Goal: Information Seeking & Learning: Learn about a topic

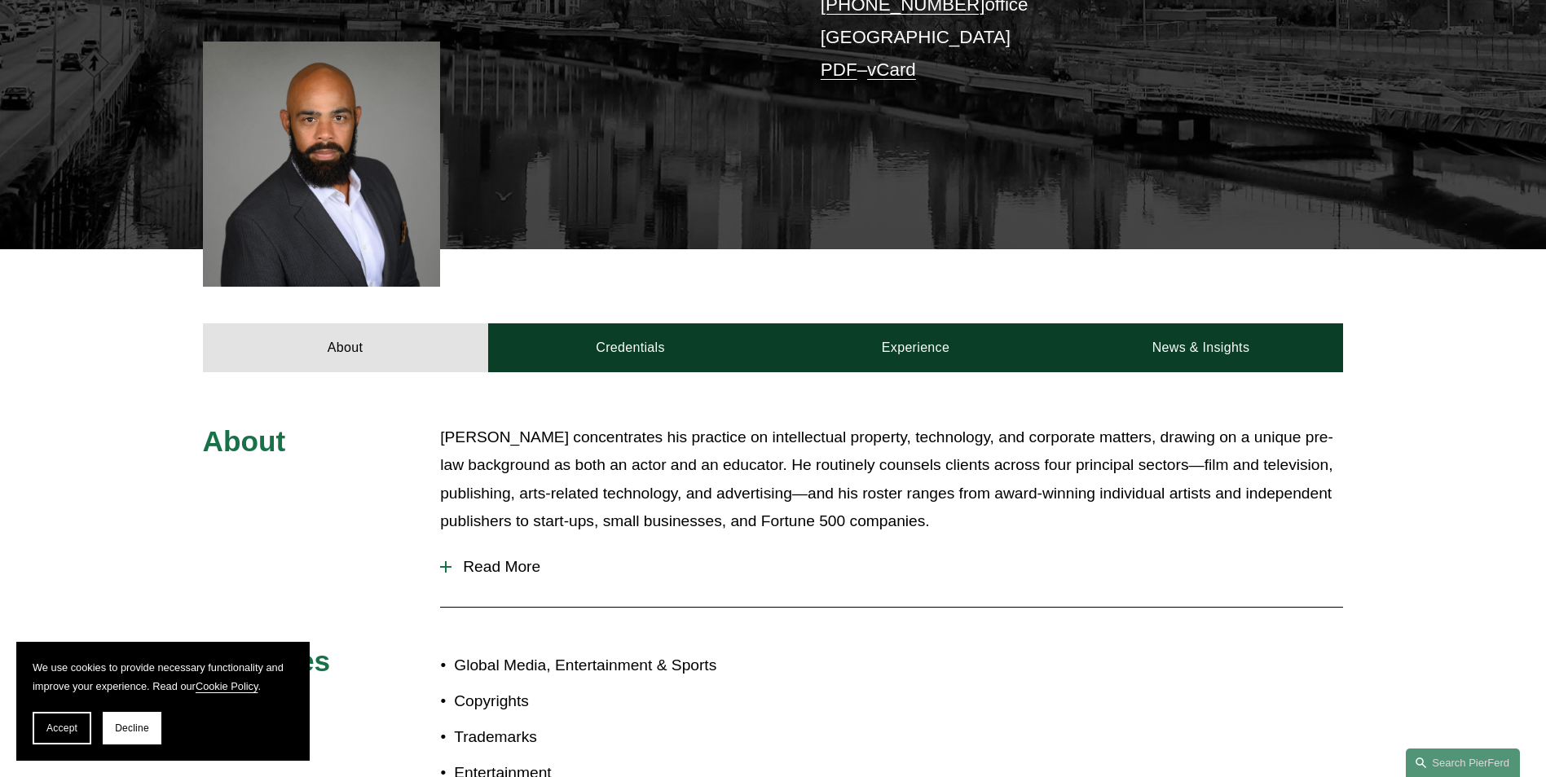
scroll to position [407, 0]
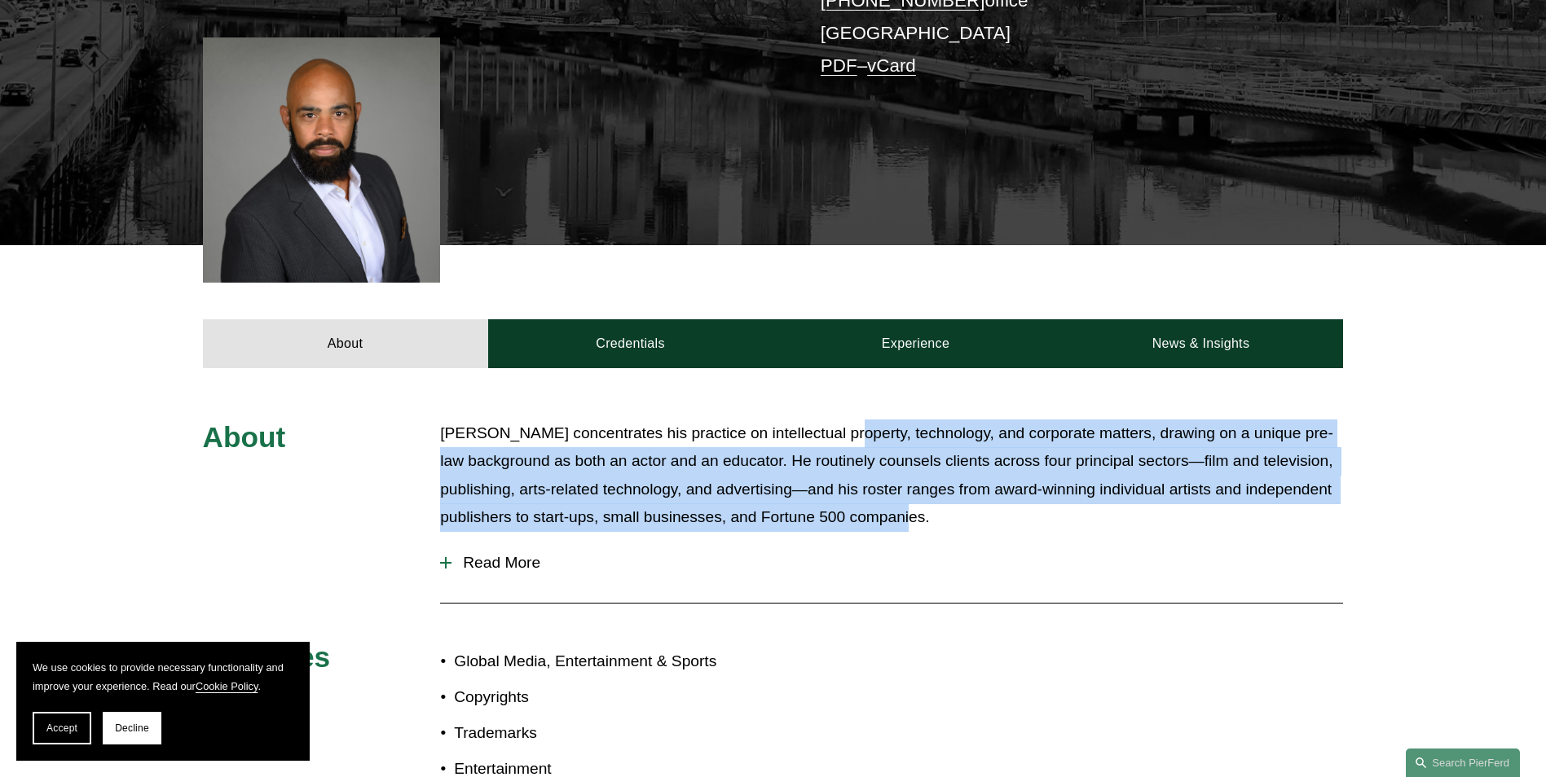
drag, startPoint x: 845, startPoint y: 434, endPoint x: 902, endPoint y: 526, distance: 107.6
click at [902, 526] on p "[PERSON_NAME] concentrates his practice on intellectual property, technology, a…" at bounding box center [891, 476] width 903 height 112
click at [574, 483] on p "[PERSON_NAME] concentrates his practice on intellectual property, technology, a…" at bounding box center [891, 476] width 903 height 112
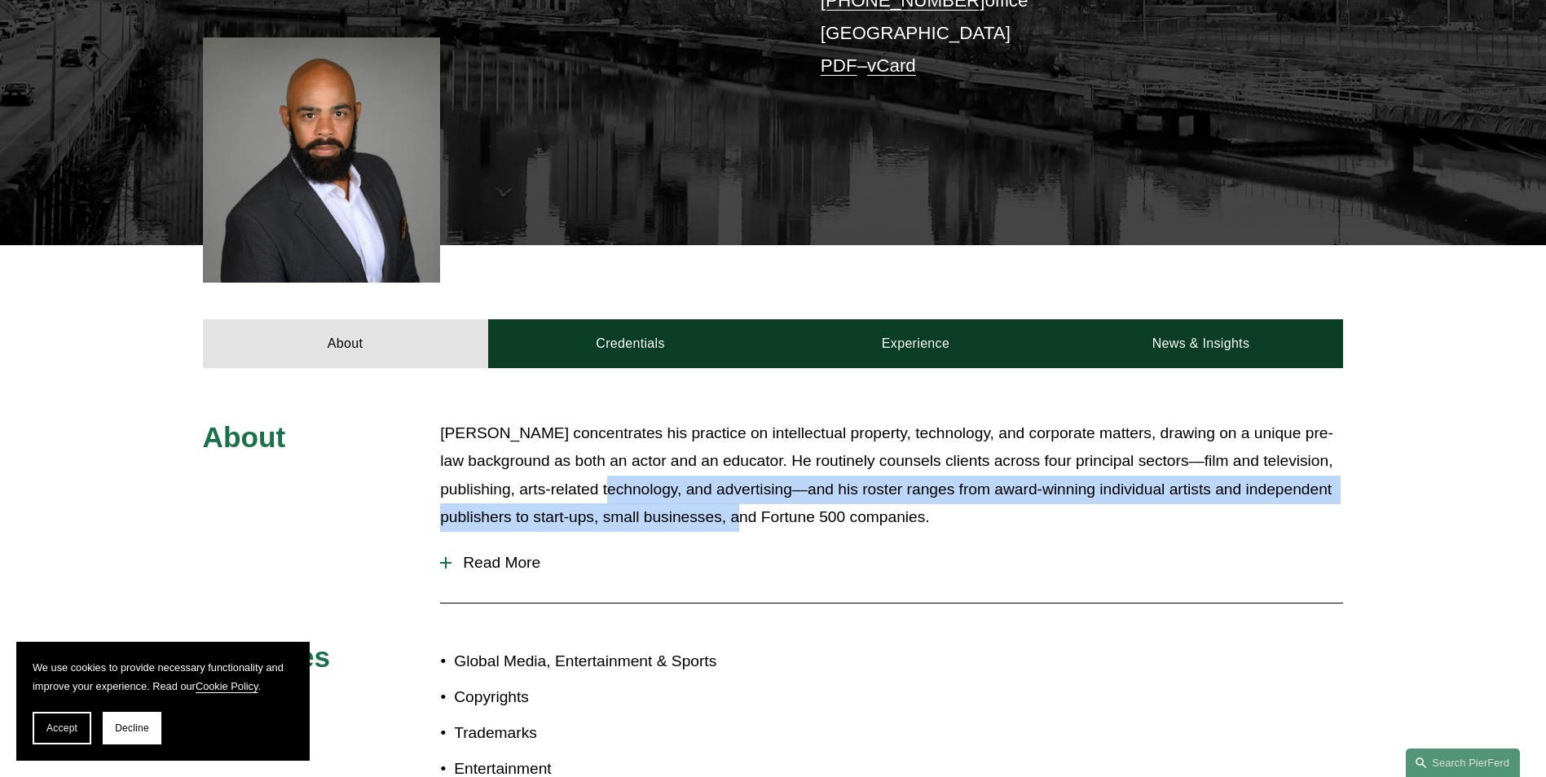
drag, startPoint x: 601, startPoint y: 491, endPoint x: 733, endPoint y: 513, distance: 132.9
click at [733, 513] on p "[PERSON_NAME] concentrates his practice on intellectual property, technology, a…" at bounding box center [891, 476] width 903 height 112
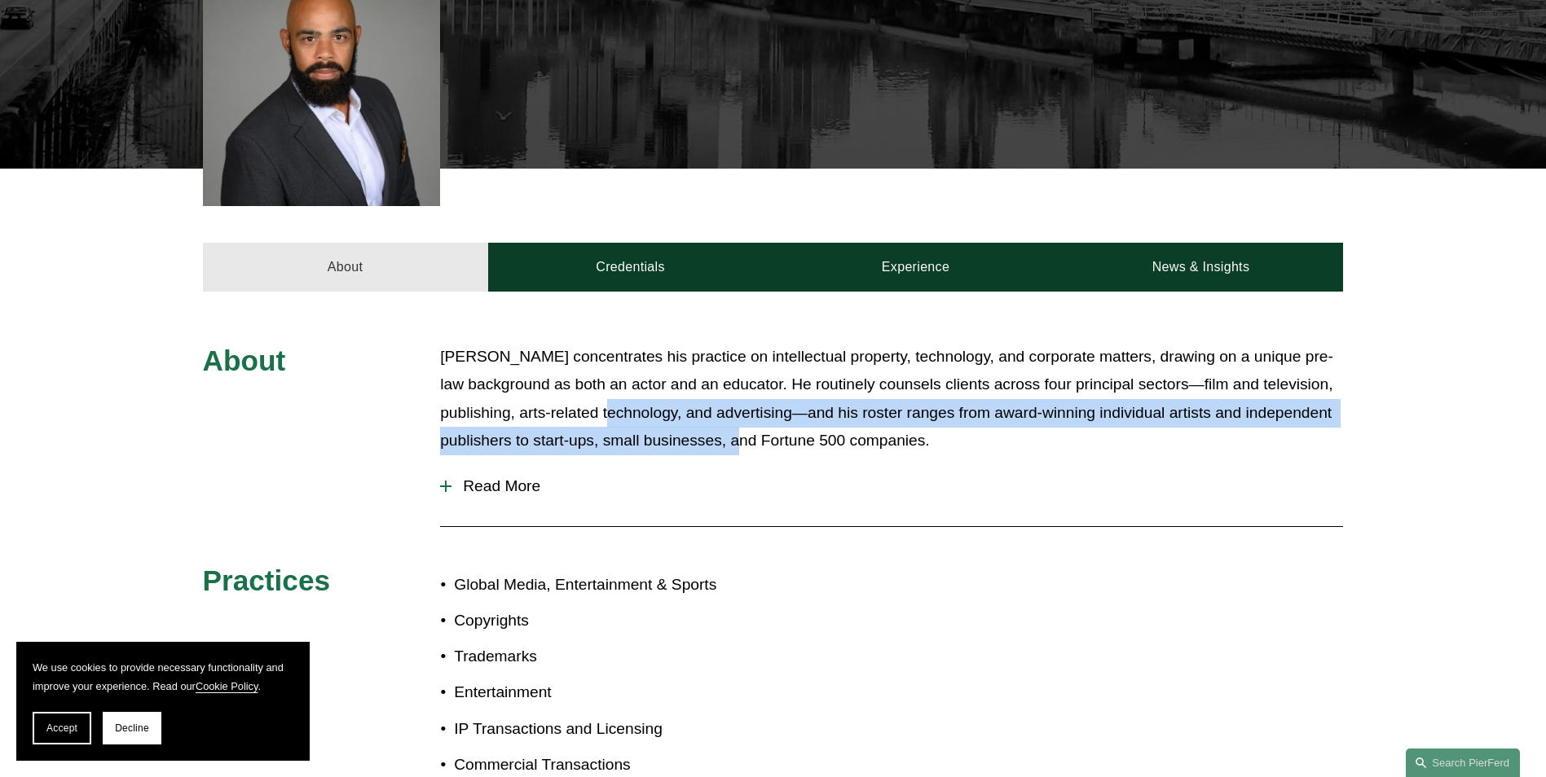
scroll to position [489, 0]
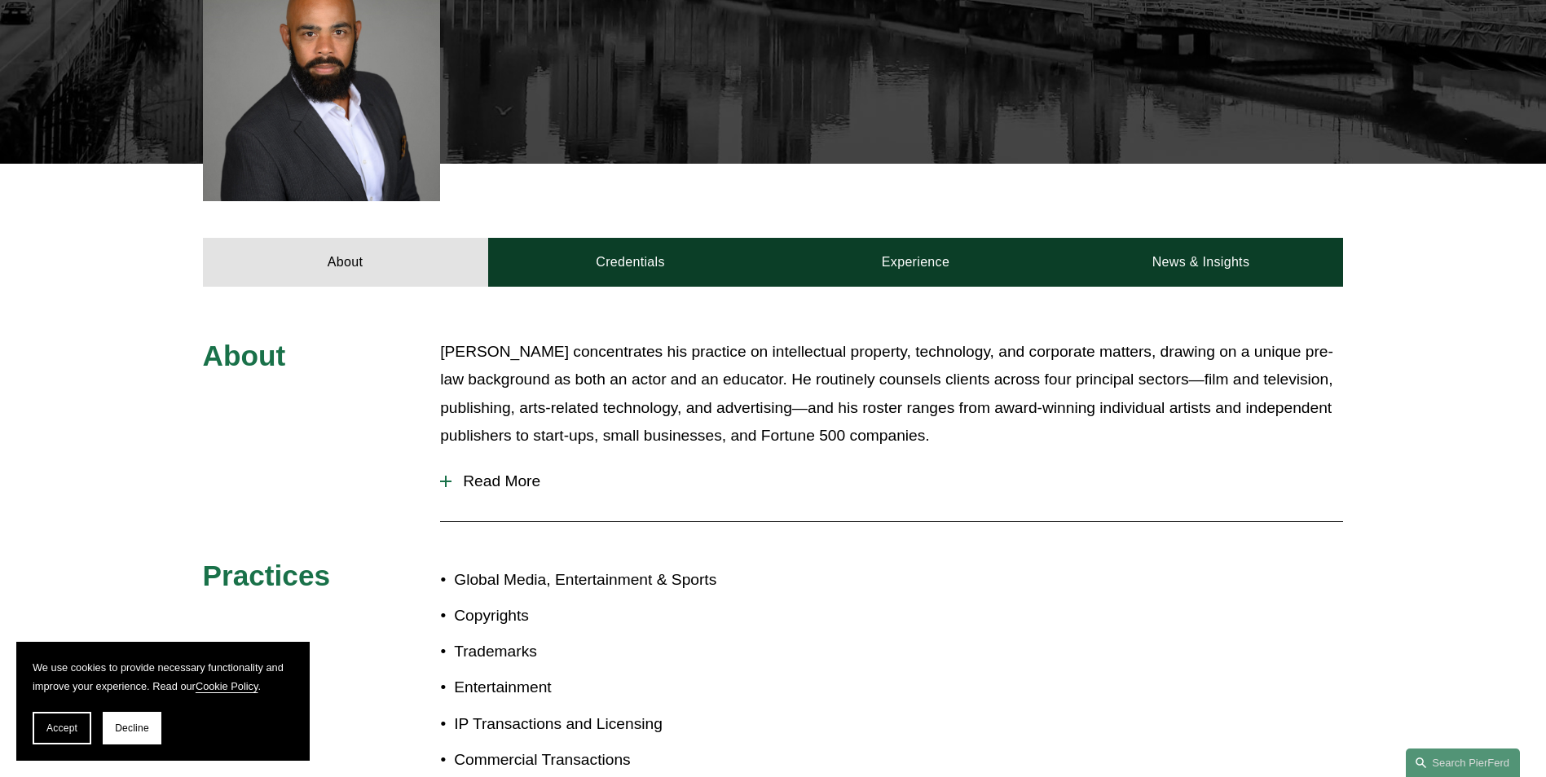
click at [946, 379] on p "[PERSON_NAME] concentrates his practice on intellectual property, technology, a…" at bounding box center [891, 394] width 903 height 112
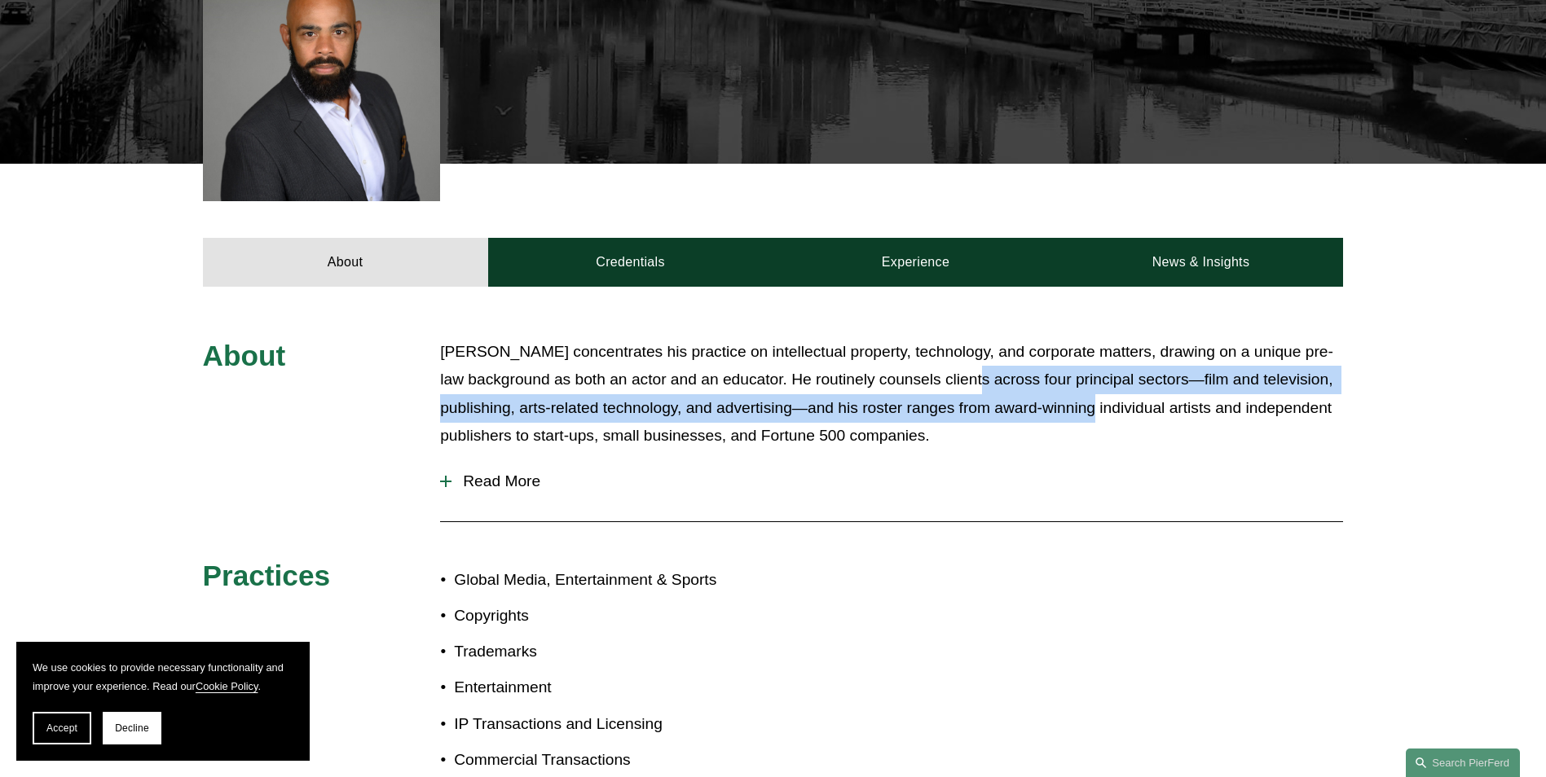
drag, startPoint x: 1022, startPoint y: 395, endPoint x: 1090, endPoint y: 422, distance: 72.8
click at [1090, 422] on p "[PERSON_NAME] concentrates his practice on intellectual property, technology, a…" at bounding box center [891, 394] width 903 height 112
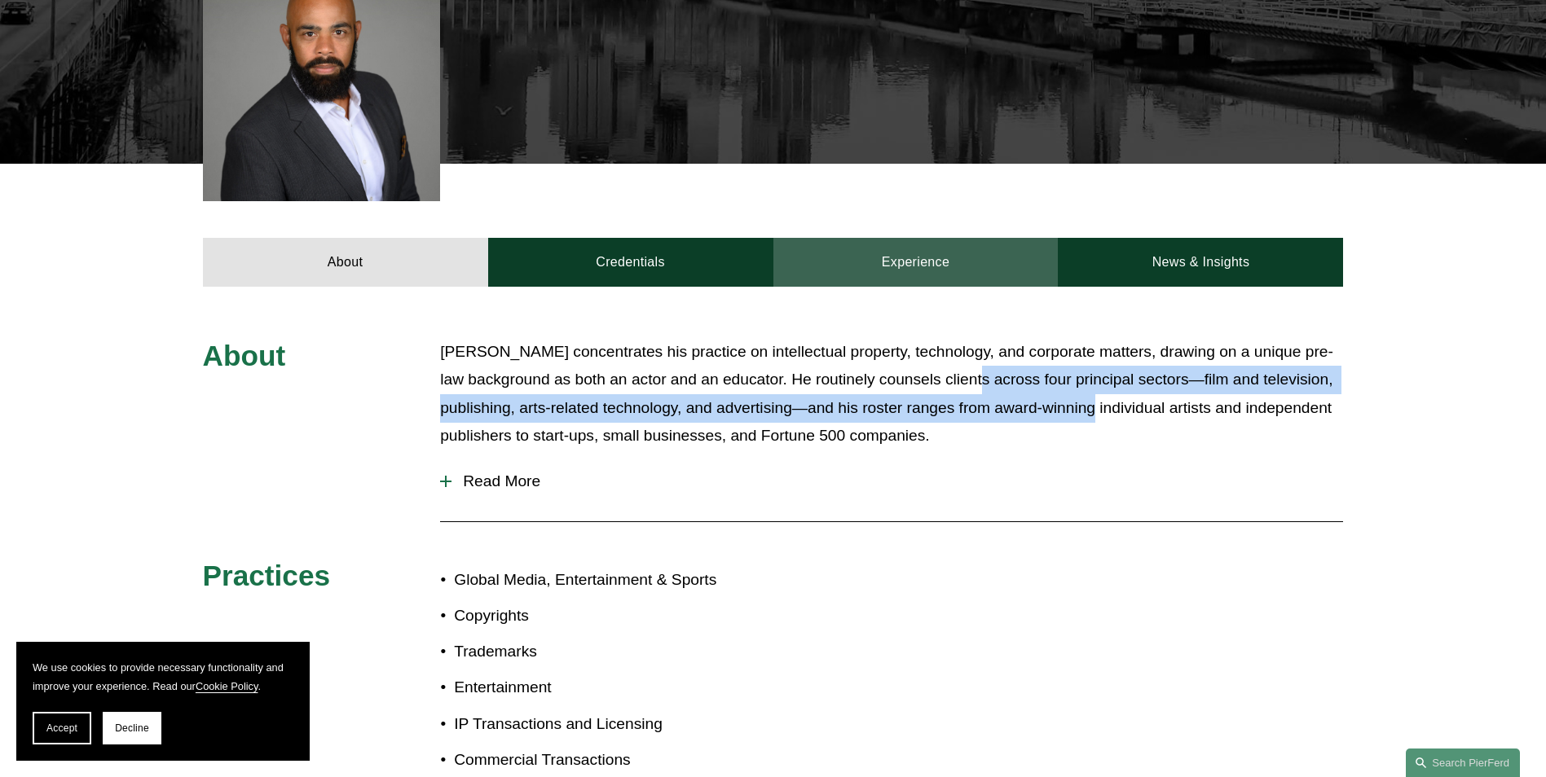
click at [915, 269] on link "Experience" at bounding box center [915, 262] width 285 height 49
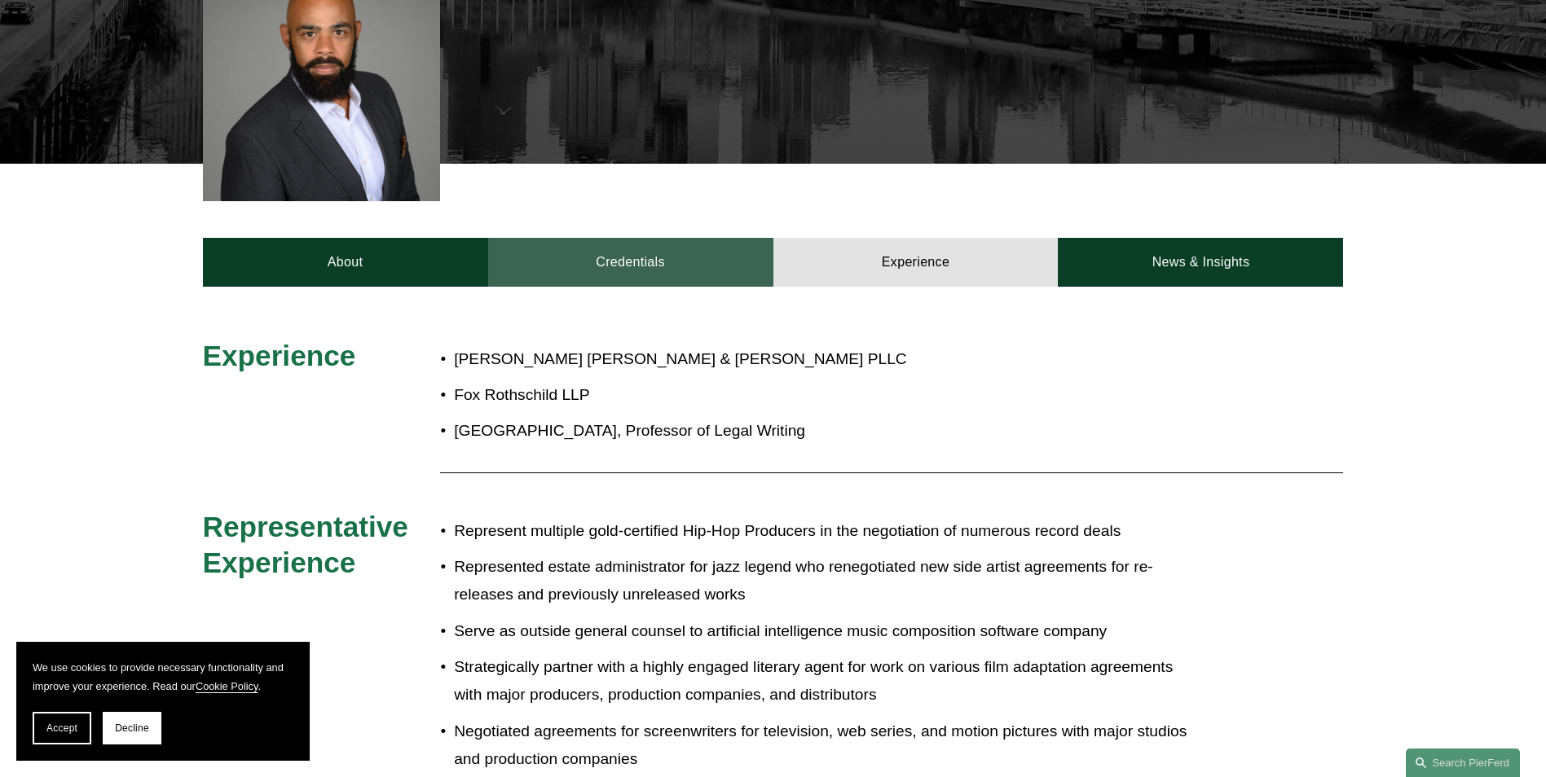
click at [638, 259] on link "Credentials" at bounding box center [630, 262] width 285 height 49
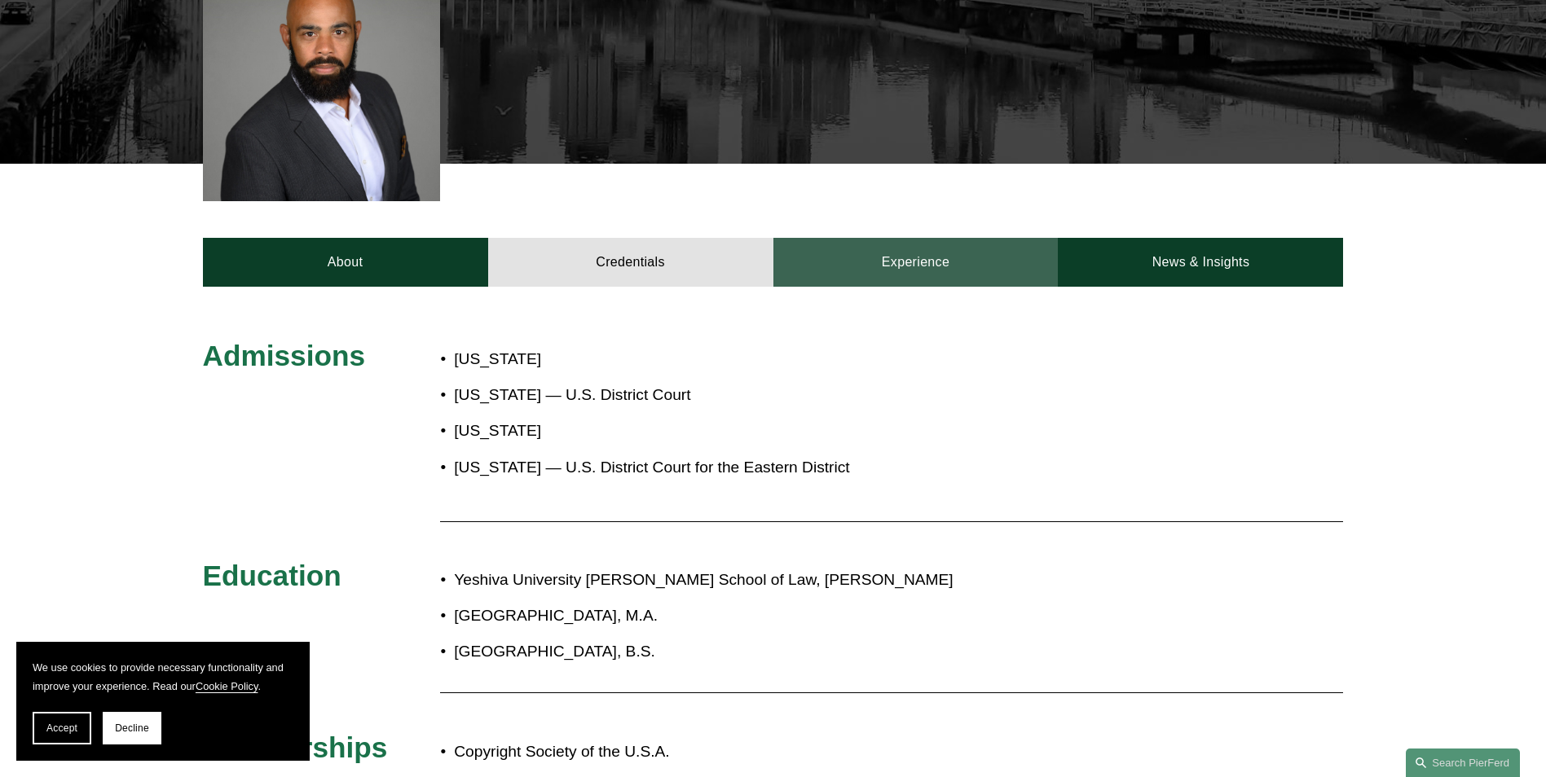
click at [918, 255] on link "Experience" at bounding box center [915, 262] width 285 height 49
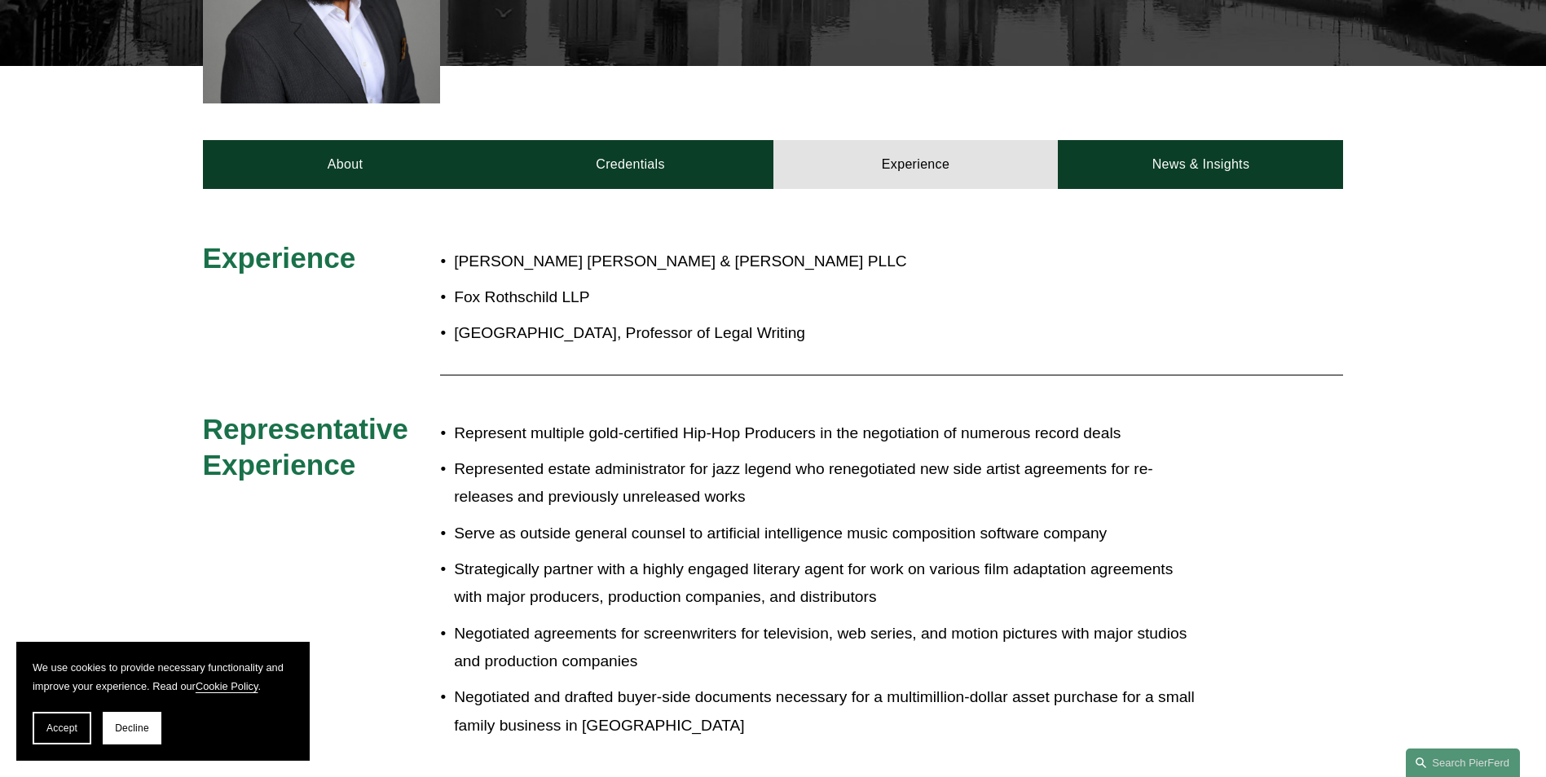
scroll to position [326, 0]
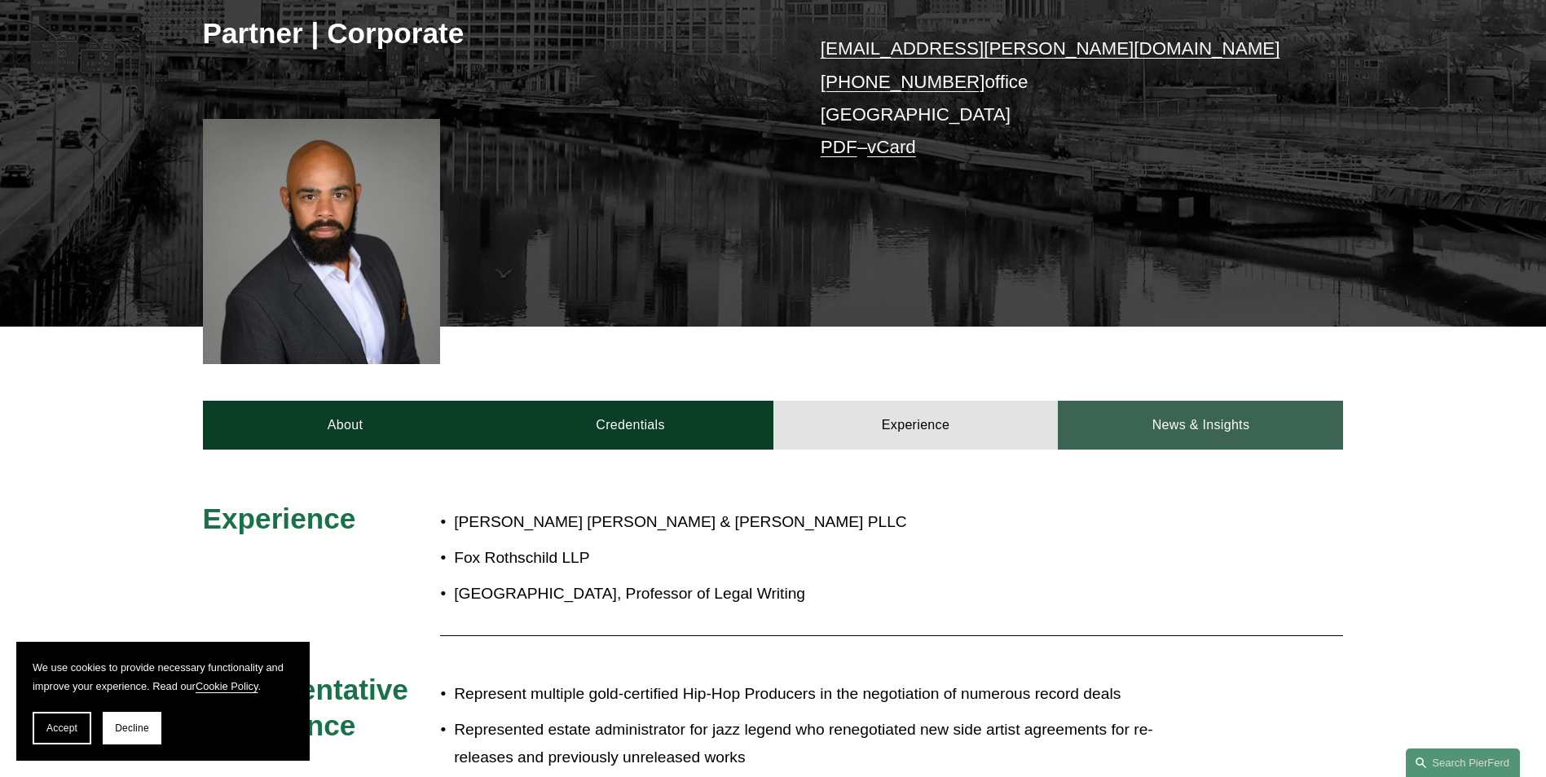
click at [1205, 410] on link "News & Insights" at bounding box center [1200, 425] width 285 height 49
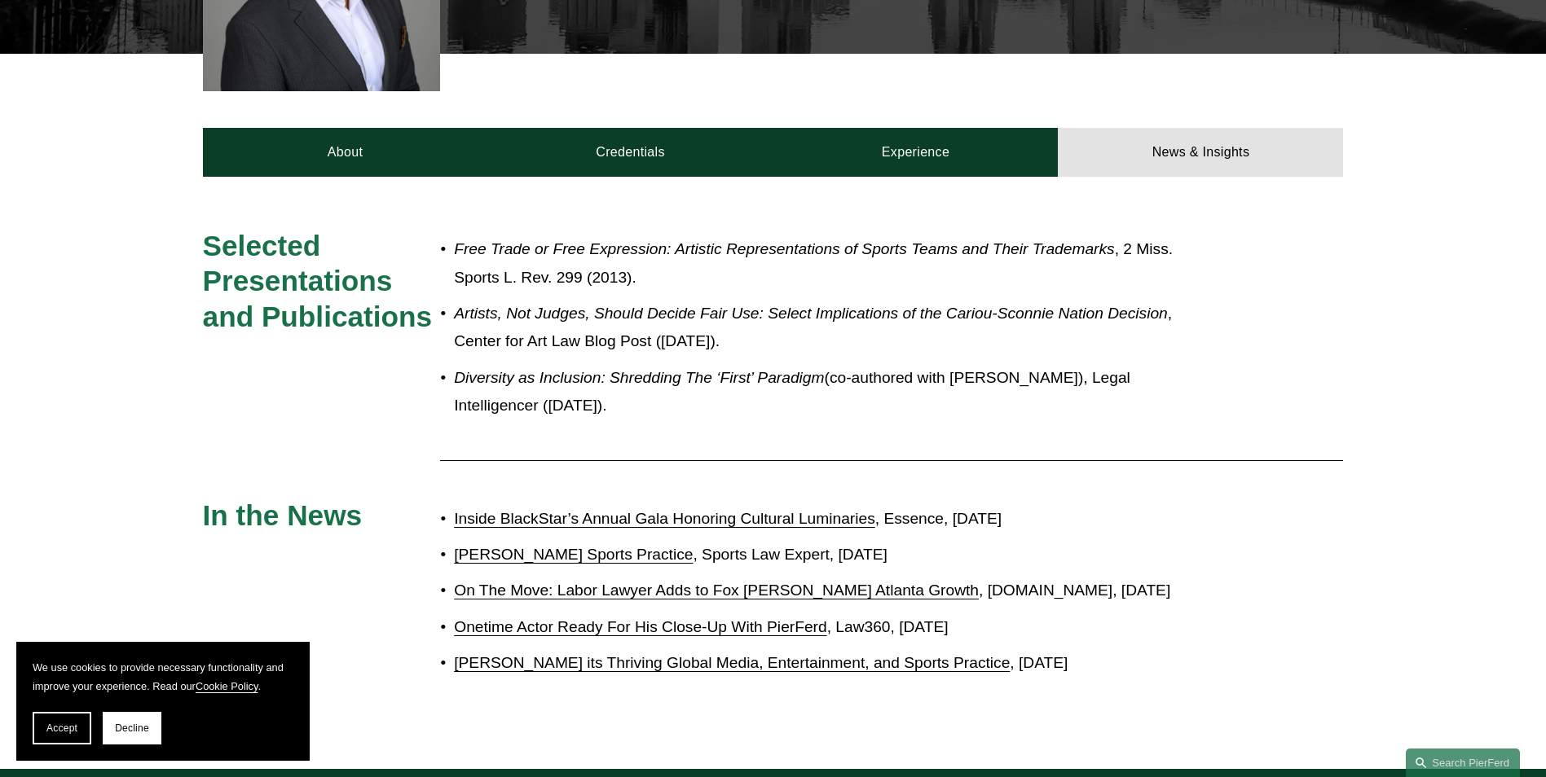
scroll to position [570, 0]
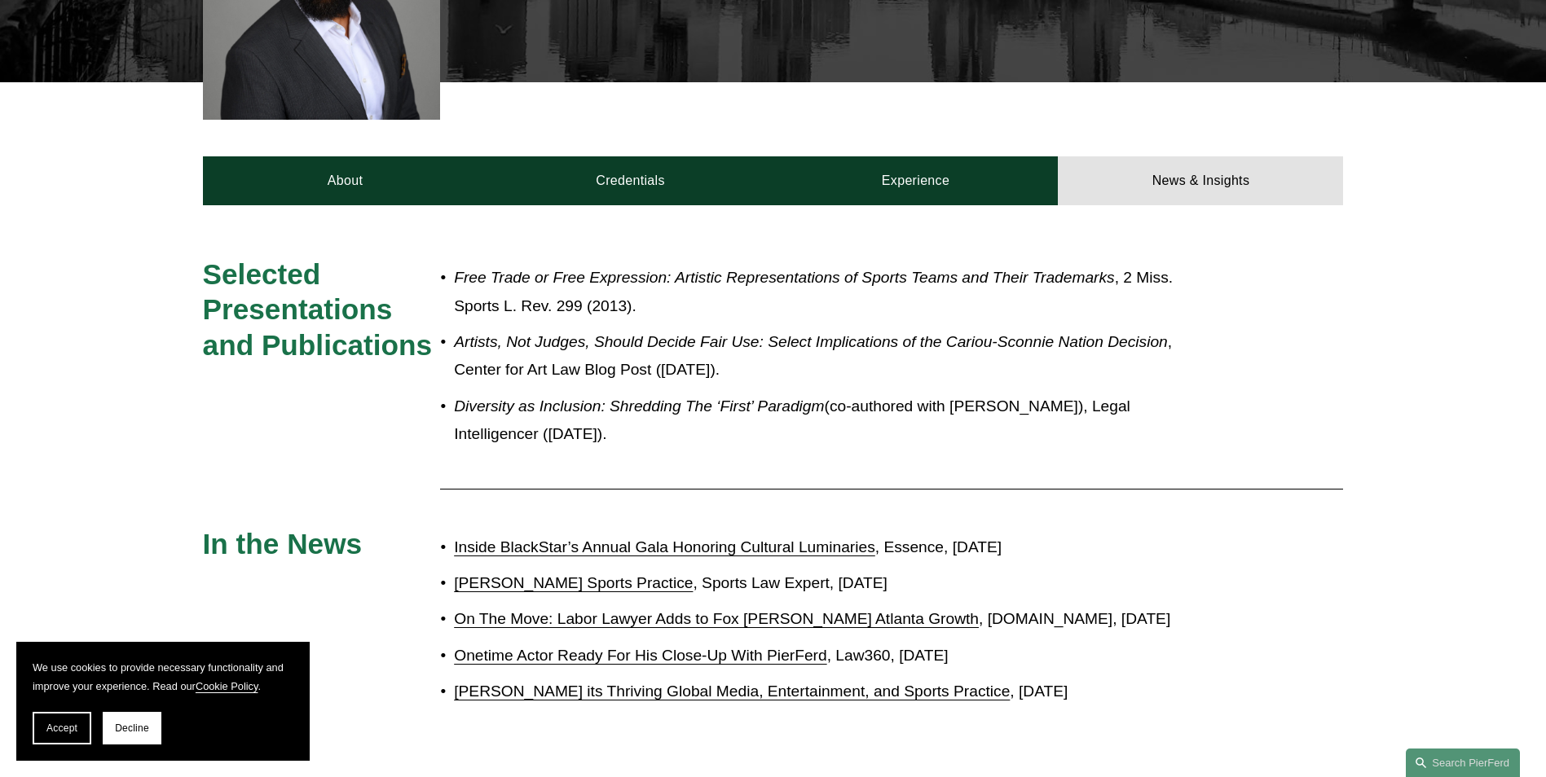
click at [703, 619] on link "On The Move: Labor Lawyer Adds to Fox [PERSON_NAME] Atlanta Growth" at bounding box center [716, 618] width 525 height 17
